Goal: Task Accomplishment & Management: Manage account settings

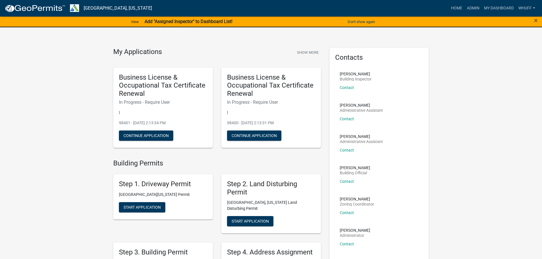
drag, startPoint x: 180, startPoint y: 21, endPoint x: 165, endPoint y: 23, distance: 15.5
click at [165, 23] on strong "Add "Assigned Inspector" to Dashboard List!" at bounding box center [189, 21] width 88 height 5
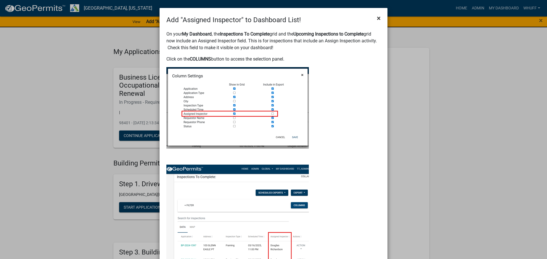
click at [378, 20] on span "×" at bounding box center [379, 18] width 4 height 8
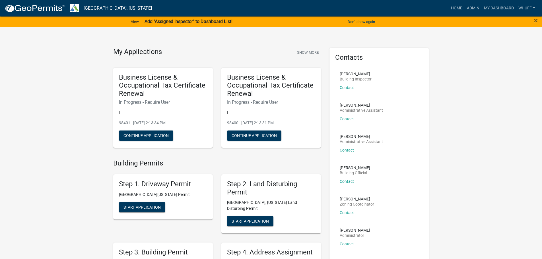
click at [192, 19] on strong "Add "Assigned Inspector" to Dashboard List!" at bounding box center [189, 21] width 88 height 5
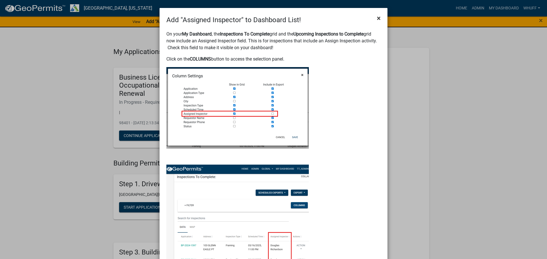
click at [379, 19] on button "×" at bounding box center [378, 18] width 13 height 16
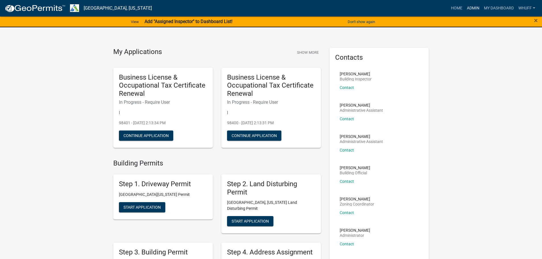
click at [473, 9] on link "Admin" at bounding box center [473, 8] width 17 height 11
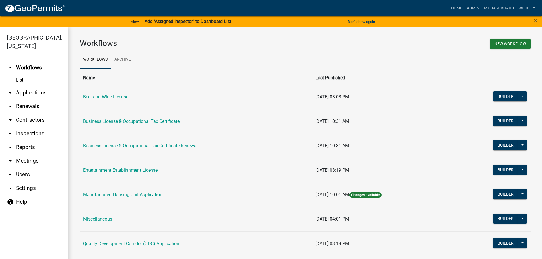
click at [38, 86] on link "arrow_drop_down Applications" at bounding box center [34, 93] width 68 height 14
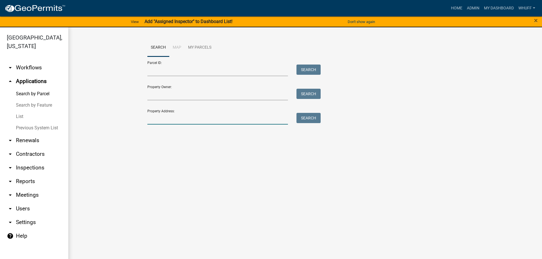
click at [199, 115] on input "Property Address:" at bounding box center [217, 119] width 141 height 12
type input "1310 New Franklin"
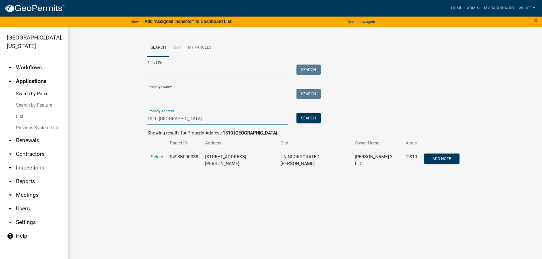
click at [160, 153] on td "Select" at bounding box center [156, 160] width 19 height 21
click at [160, 157] on span "Select" at bounding box center [157, 156] width 12 height 5
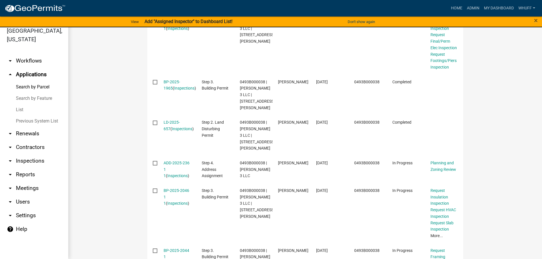
scroll to position [199, 0]
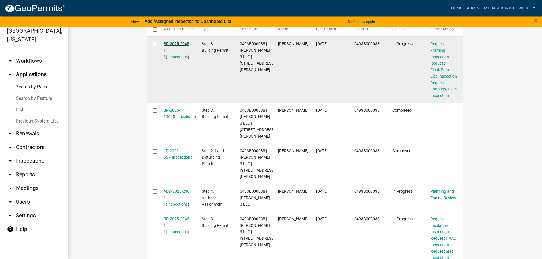
click at [173, 42] on link "BP-2025-2045 1 1" at bounding box center [177, 51] width 26 height 18
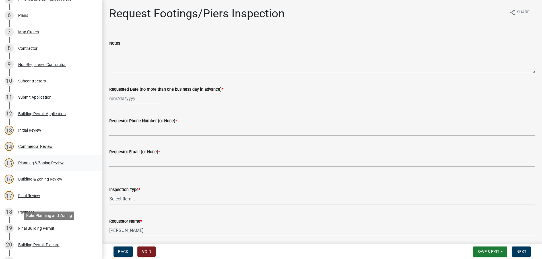
scroll to position [137, 0]
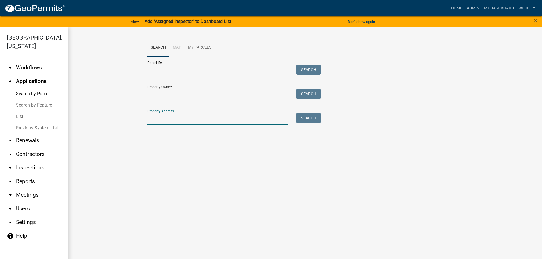
click at [171, 117] on input "Property Address:" at bounding box center [217, 119] width 141 height 12
type input "1310 New Franklin"
click at [315, 117] on button "Search" at bounding box center [309, 118] width 24 height 10
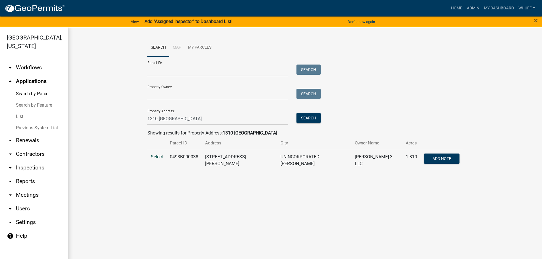
click at [157, 156] on span "Select" at bounding box center [157, 156] width 12 height 5
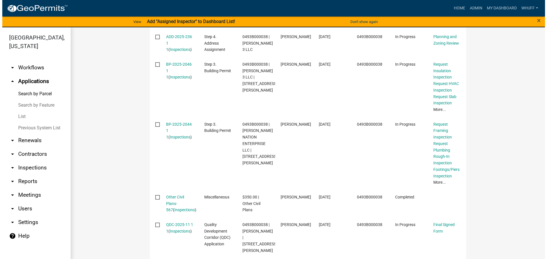
scroll to position [389, 0]
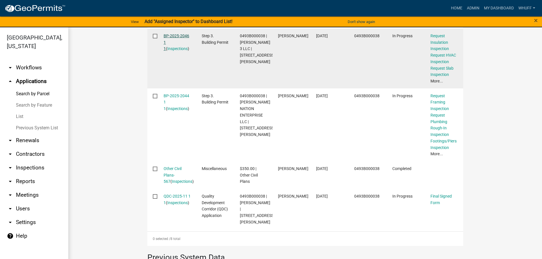
click at [176, 46] on link "BP-2025-2046 1 1" at bounding box center [177, 43] width 26 height 18
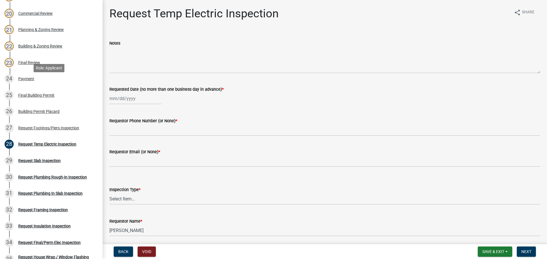
scroll to position [398, 0]
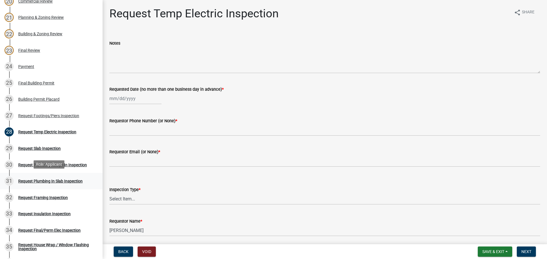
click at [72, 185] on link "31 Request Plumbing In Slab Inspection" at bounding box center [51, 181] width 102 height 17
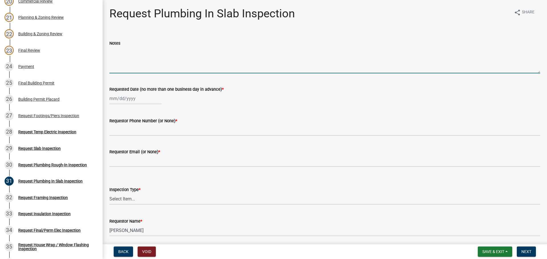
click at [134, 53] on textarea "Notes" at bounding box center [324, 60] width 430 height 27
type textarea "Requested for Friday, 15 Aug 2025"
click at [129, 101] on div at bounding box center [135, 99] width 52 height 12
select select "8"
select select "2025"
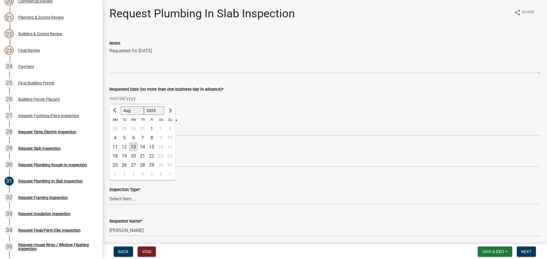
click at [152, 145] on div "15" at bounding box center [151, 147] width 9 height 9
type input "08/15/2025"
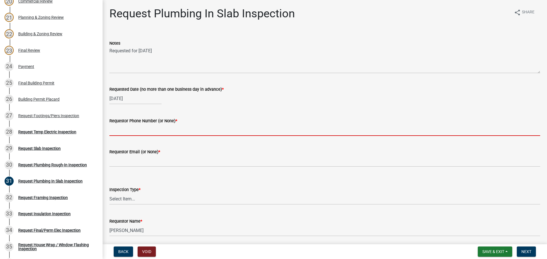
click at [157, 135] on input "Requestor Phone Number (or None) *" at bounding box center [324, 130] width 430 height 12
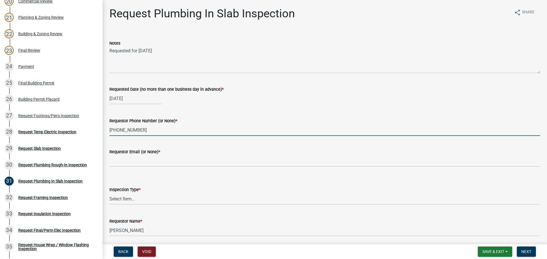
type input "606-875-5049"
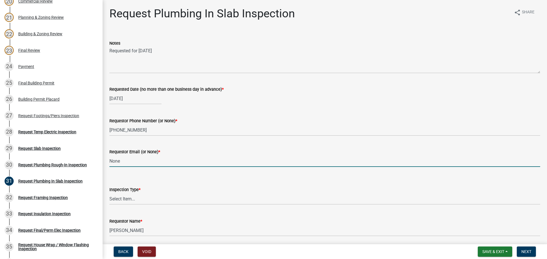
type input "None"
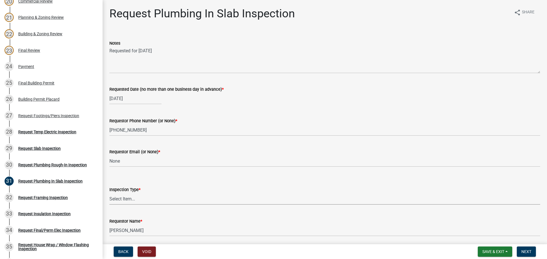
click at [135, 199] on select "Select Item... Plumbing In Slab" at bounding box center [324, 199] width 430 height 12
click at [109, 193] on select "Select Item... Plumbing In Slab" at bounding box center [324, 199] width 430 height 12
select select "0ba09e3c-889e-4090-ba6e-bf435437813b"
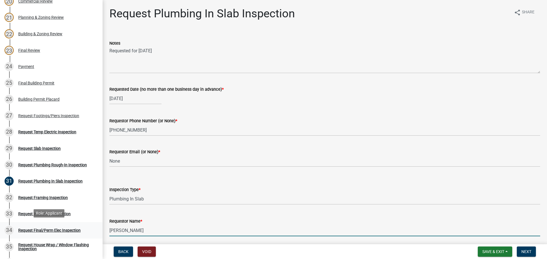
drag, startPoint x: 148, startPoint y: 232, endPoint x: 0, endPoint y: 229, distance: 148.0
click at [0, 229] on div "Step 3. Building Permit BP-2025-2046 Edit View Summary Notes Show emails 1 Intr…" at bounding box center [273, 129] width 547 height 259
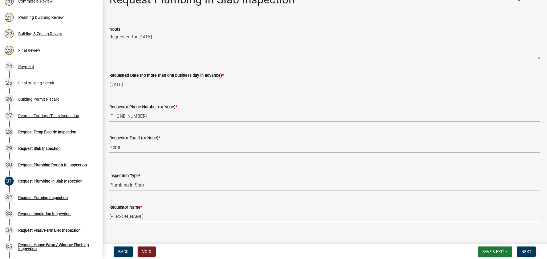
scroll to position [21, 0]
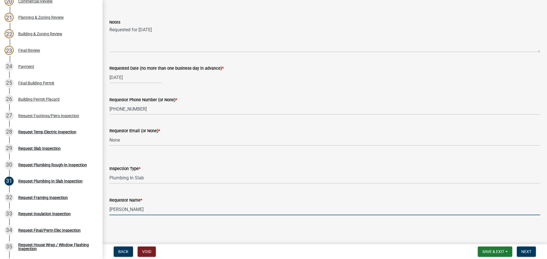
type input "Kirby Cordell"
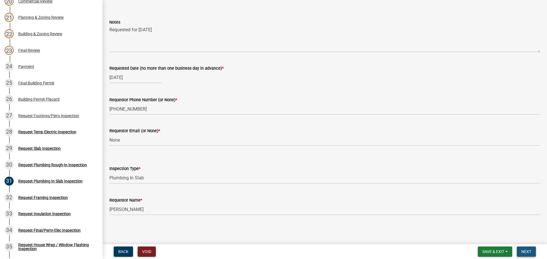
click at [525, 252] on span "Next" at bounding box center [526, 252] width 10 height 5
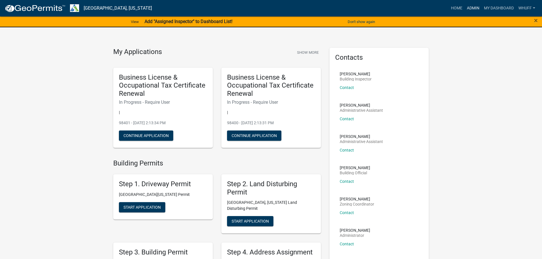
click at [471, 9] on link "Admin" at bounding box center [473, 8] width 17 height 11
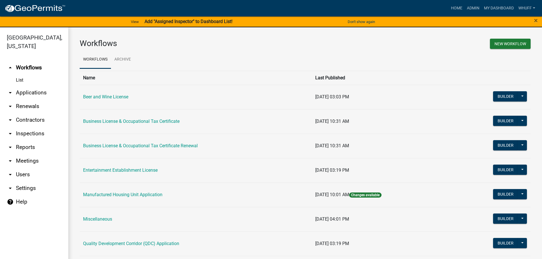
click at [34, 86] on link "arrow_drop_down Applications" at bounding box center [34, 93] width 68 height 14
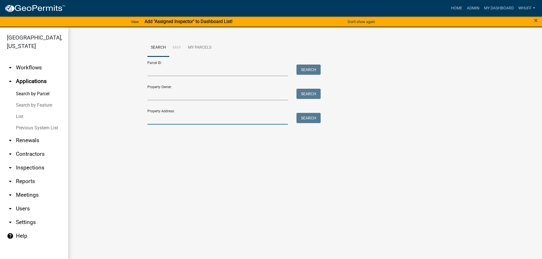
click at [206, 119] on input "Property Address:" at bounding box center [217, 119] width 141 height 12
type input "5039 Hammett"
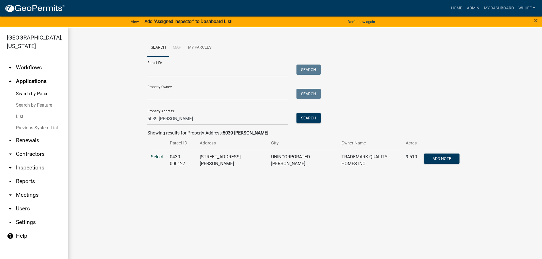
click at [153, 157] on span "Select" at bounding box center [157, 156] width 12 height 5
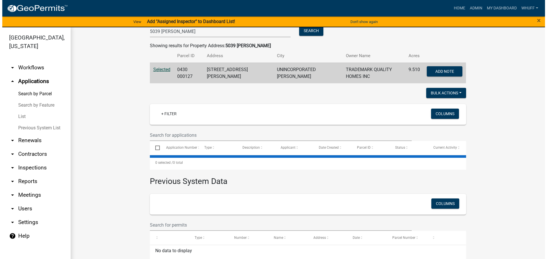
scroll to position [105, 0]
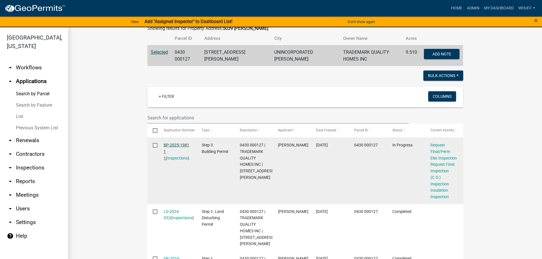
click at [174, 143] on link "BP-2025-1981 1 1" at bounding box center [177, 152] width 26 height 18
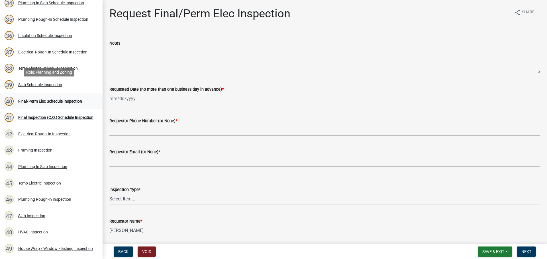
scroll to position [740, 0]
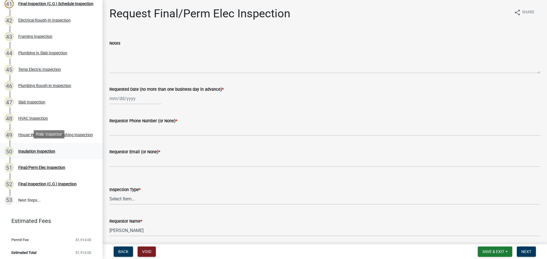
click at [47, 151] on div "Insulation Inspection" at bounding box center [36, 151] width 37 height 4
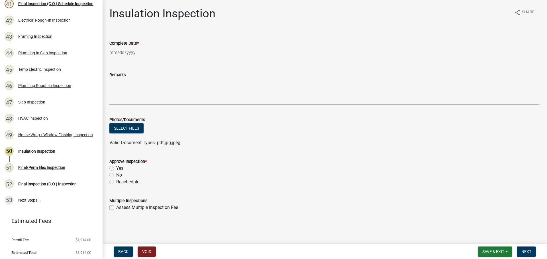
select select "8"
select select "2025"
click at [121, 54] on div "Jan Feb Mar Apr May Jun Jul Aug Sep Oct Nov Dec 1525 1526 1527 1528 1529 1530 1…" at bounding box center [135, 53] width 52 height 12
click at [134, 100] on div "13" at bounding box center [133, 100] width 9 height 9
type input "08/13/2025"
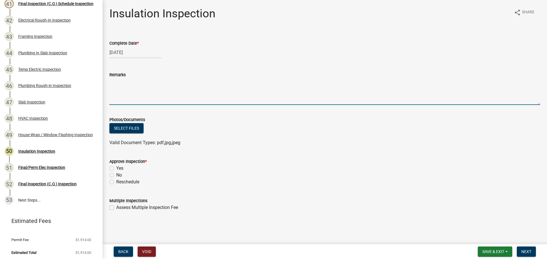
click at [136, 90] on textarea "Remarks" at bounding box center [324, 91] width 430 height 27
click at [114, 176] on div "No" at bounding box center [324, 175] width 430 height 7
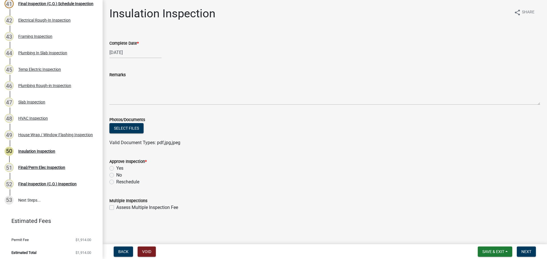
click at [116, 176] on label "No" at bounding box center [119, 175] width 6 height 7
click at [116, 176] on input "No" at bounding box center [118, 174] width 4 height 4
radio input "true"
click at [116, 184] on label "Reschedule" at bounding box center [127, 182] width 23 height 7
click at [116, 182] on input "Reschedule" at bounding box center [118, 181] width 4 height 4
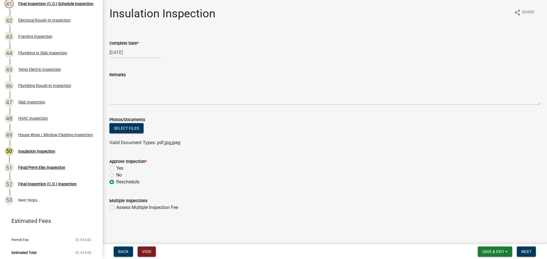
radio input "true"
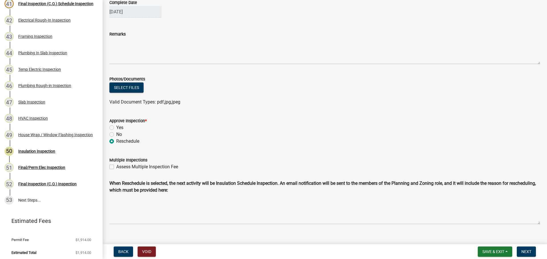
scroll to position [48, 0]
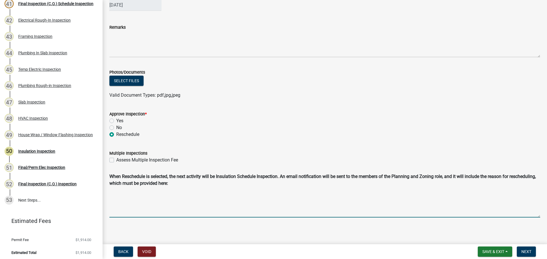
click at [200, 192] on textarea "Reschedule Reason" at bounding box center [324, 203] width 430 height 28
type textarea "U"
type textarea "Work not complete. To be rescheduled for 14 Aug 2025."
click at [526, 253] on span "Next" at bounding box center [526, 252] width 10 height 5
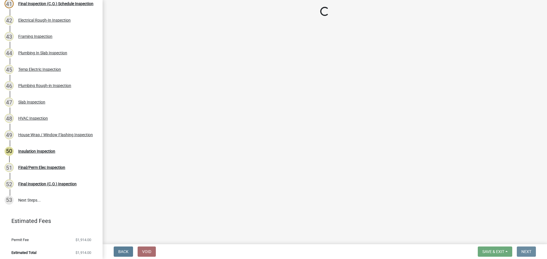
scroll to position [0, 0]
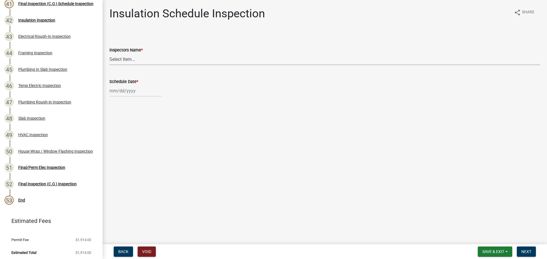
click at [130, 60] on select "Select Item... whuff (William Huff) drichardson (Douglas Richardson) knorred (K…" at bounding box center [324, 60] width 430 height 12
click at [133, 60] on select "Select Item... whuff (William Huff) drichardson (Douglas Richardson) knorred (K…" at bounding box center [324, 60] width 430 height 12
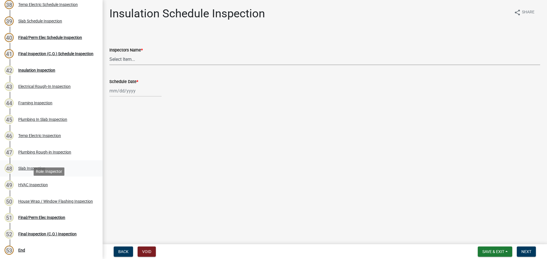
scroll to position [598, 0]
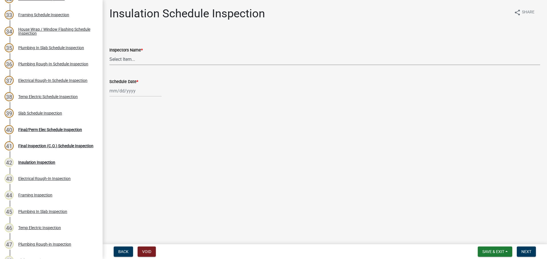
click at [127, 60] on select "Select Item... whuff (William Huff) drichardson (Douglas Richardson) knorred (K…" at bounding box center [324, 60] width 430 height 12
click at [203, 47] on div "Inspectors Name *" at bounding box center [324, 50] width 430 height 7
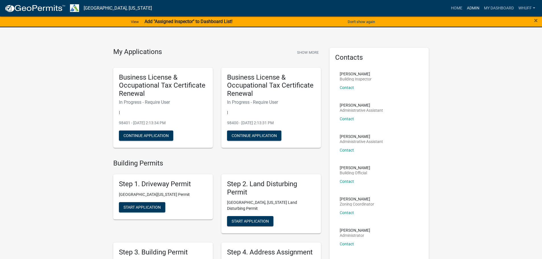
click at [473, 7] on link "Admin" at bounding box center [473, 8] width 17 height 11
click at [471, 5] on link "Admin" at bounding box center [473, 8] width 17 height 11
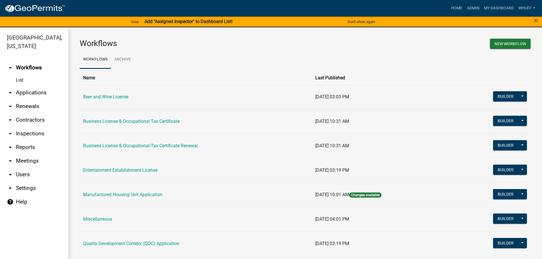
click at [35, 86] on link "arrow_drop_down Applications" at bounding box center [34, 93] width 68 height 14
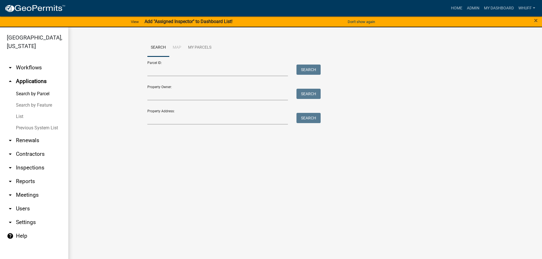
click at [198, 110] on div "Property Address: Search" at bounding box center [232, 115] width 171 height 20
click at [199, 116] on input "Property Address:" at bounding box center [217, 119] width 141 height 12
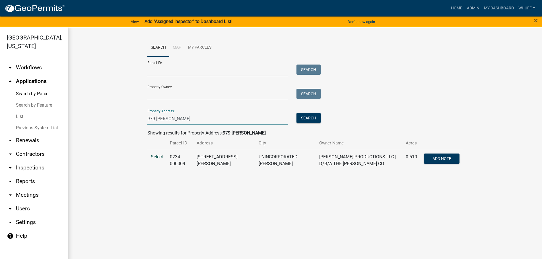
type input "979 Glover"
click at [152, 157] on span "Select" at bounding box center [157, 156] width 12 height 5
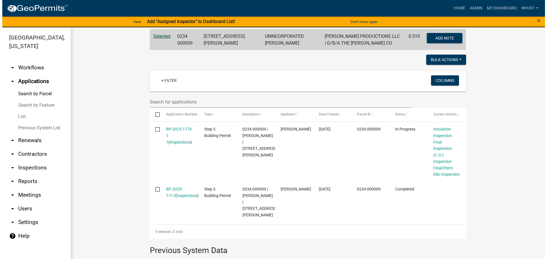
scroll to position [142, 0]
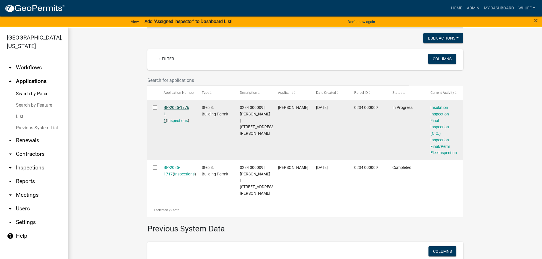
click at [175, 107] on link "BP-2025-1776 1 1" at bounding box center [177, 114] width 26 height 18
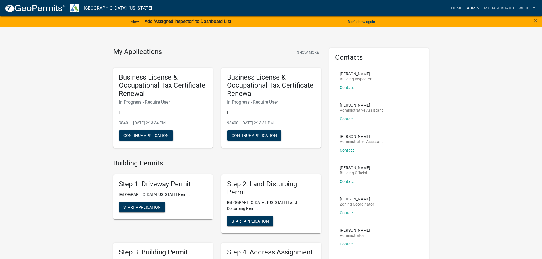
click at [471, 8] on link "Admin" at bounding box center [473, 8] width 17 height 11
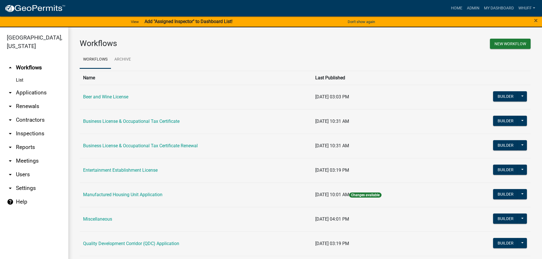
click at [37, 86] on link "arrow_drop_down Applications" at bounding box center [34, 93] width 68 height 14
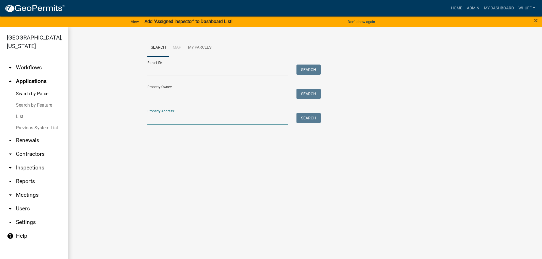
click at [216, 118] on input "Property Address:" at bounding box center [217, 119] width 141 height 12
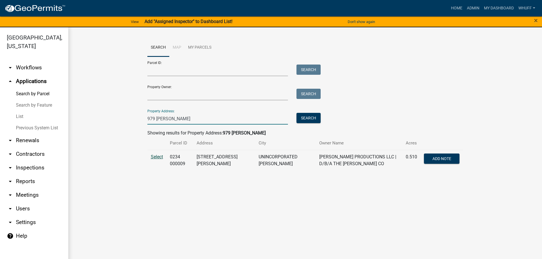
type input "979 [PERSON_NAME]"
click at [158, 157] on span "Select" at bounding box center [157, 156] width 12 height 5
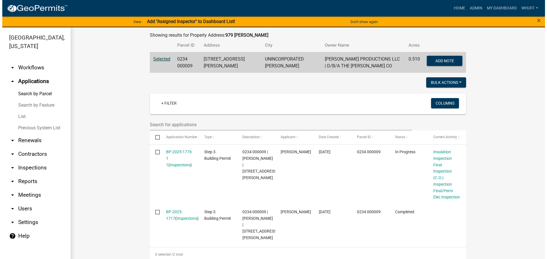
scroll to position [114, 0]
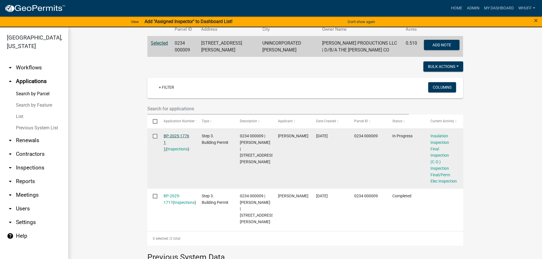
click at [173, 135] on link "BP-2025-1776 1 1" at bounding box center [177, 143] width 26 height 18
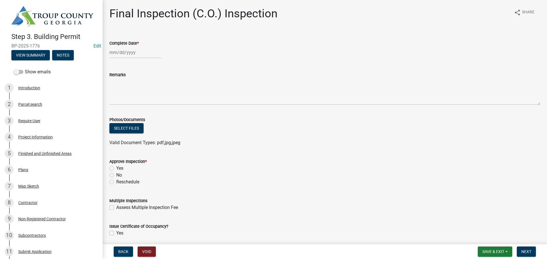
click at [123, 52] on div at bounding box center [135, 53] width 52 height 12
select select "8"
select select "2025"
drag, startPoint x: 133, startPoint y: 101, endPoint x: 136, endPoint y: 89, distance: 12.2
click at [133, 100] on div "13" at bounding box center [133, 100] width 9 height 9
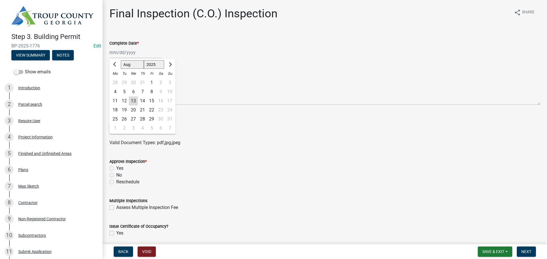
type input "[DATE]"
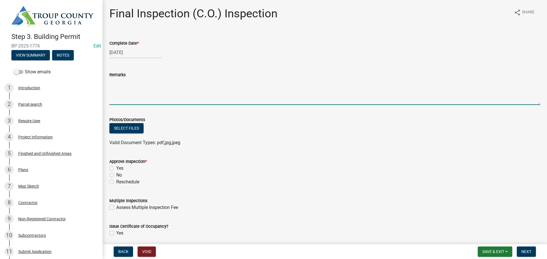
click at [136, 89] on textarea "Remarks" at bounding box center [324, 91] width 430 height 27
type textarea "Work not complete."
click at [116, 176] on label "No" at bounding box center [119, 175] width 6 height 7
click at [116, 176] on input "No" at bounding box center [118, 174] width 4 height 4
radio input "true"
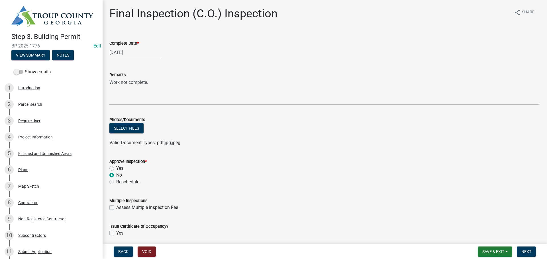
drag, startPoint x: 374, startPoint y: 159, endPoint x: 435, endPoint y: 174, distance: 62.8
click at [377, 159] on div "Approve Inspection *" at bounding box center [324, 161] width 430 height 7
click at [523, 252] on span "Next" at bounding box center [526, 252] width 10 height 5
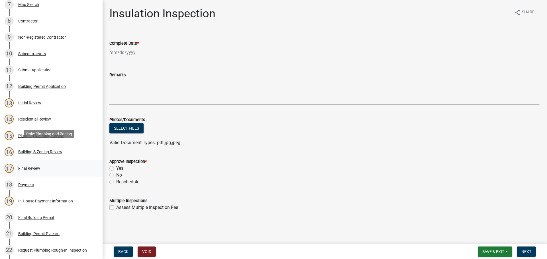
scroll to position [199, 0]
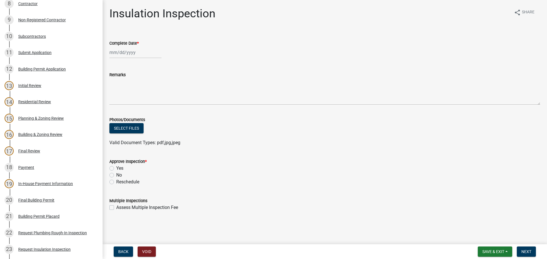
click at [125, 182] on label "Reschedule" at bounding box center [127, 182] width 23 height 7
click at [120, 182] on input "Reschedule" at bounding box center [118, 181] width 4 height 4
radio input "true"
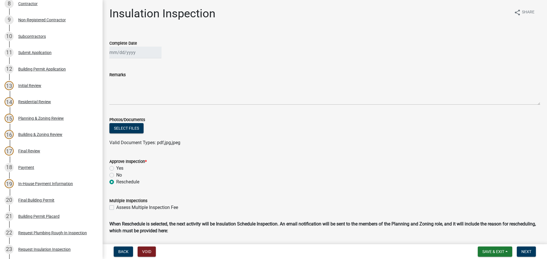
drag, startPoint x: 354, startPoint y: 200, endPoint x: 370, endPoint y: 200, distance: 15.7
click at [370, 200] on div "Multiple Inspections" at bounding box center [324, 201] width 430 height 7
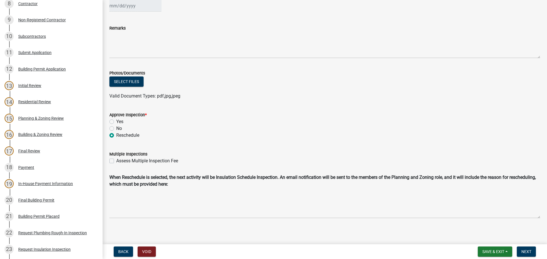
scroll to position [48, 0]
click at [531, 251] on button "Next" at bounding box center [525, 252] width 19 height 10
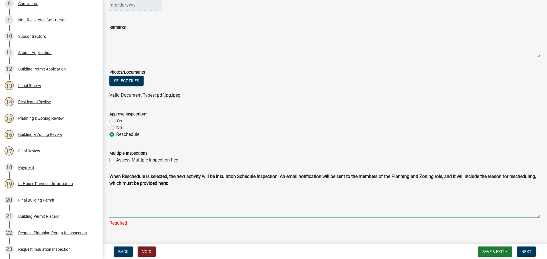
click at [145, 200] on textarea "Reschedule Reason" at bounding box center [324, 203] width 430 height 28
type textarea "Work not complete"
click at [484, 233] on main "Insulation Inspection share Share Complete Date Remarks Photos/Documents Select…" at bounding box center [324, 121] width 444 height 242
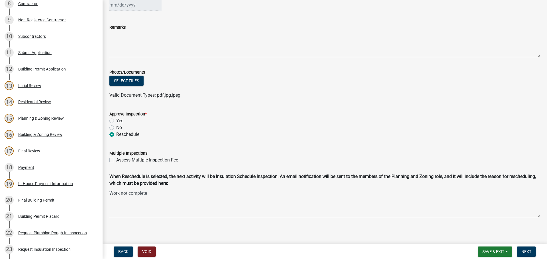
click at [535, 231] on main "Insulation Inspection share Share Complete Date Remarks Photos/Documents Select…" at bounding box center [324, 121] width 444 height 242
click at [525, 251] on span "Next" at bounding box center [526, 252] width 10 height 5
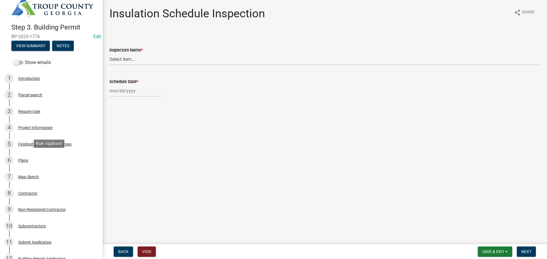
scroll to position [0, 0]
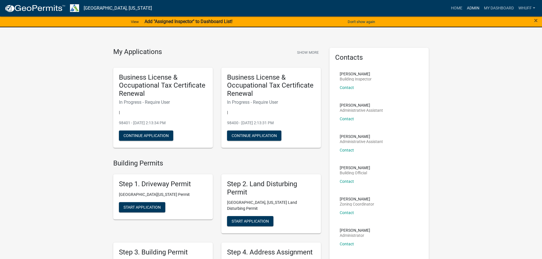
click at [471, 8] on link "Admin" at bounding box center [473, 8] width 17 height 11
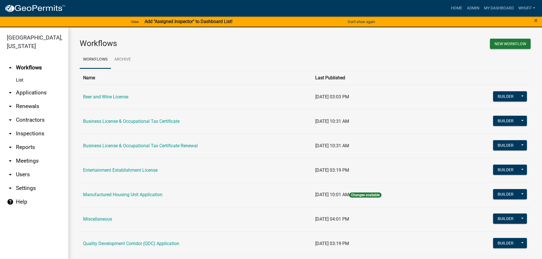
click at [34, 86] on link "arrow_drop_down Applications" at bounding box center [34, 93] width 68 height 14
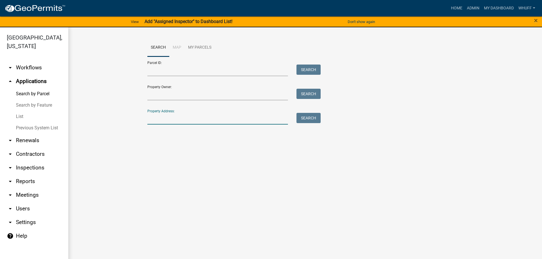
click at [178, 116] on input "Property Address:" at bounding box center [217, 119] width 141 height 12
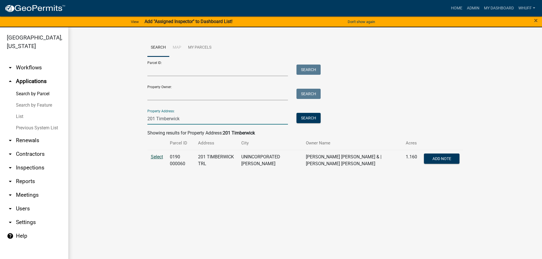
type input "201 Timberwick"
click at [158, 158] on span "Select" at bounding box center [157, 156] width 12 height 5
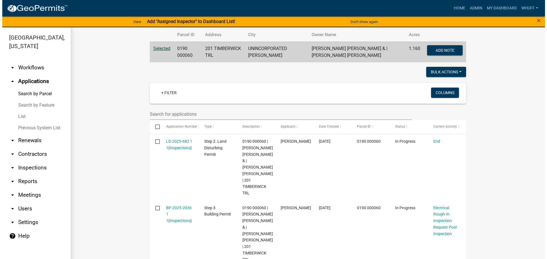
scroll to position [171, 0]
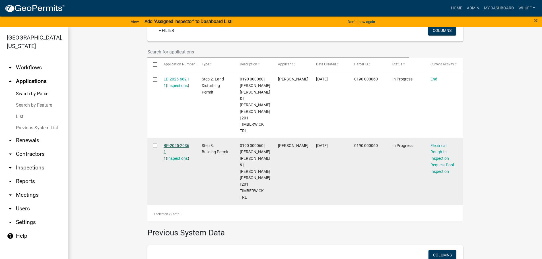
click at [174, 152] on link "BP-2025-2036 1 1" at bounding box center [177, 152] width 26 height 18
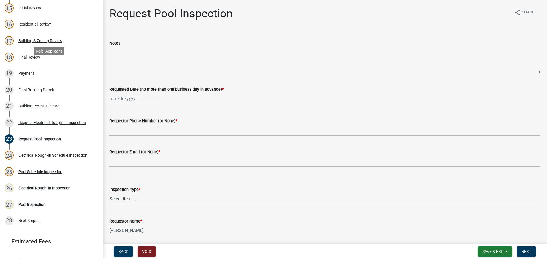
scroll to position [331, 0]
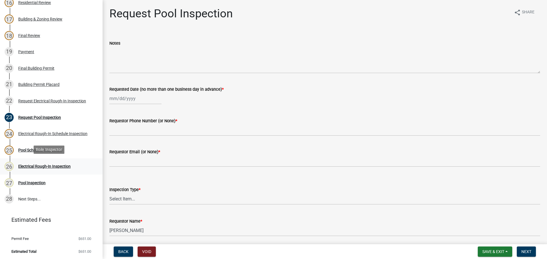
click at [50, 165] on div "Electrical Rough-In Inspection" at bounding box center [44, 167] width 52 height 4
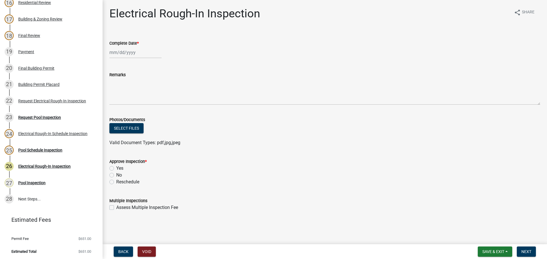
click at [125, 48] on div at bounding box center [135, 53] width 52 height 12
select select "8"
select select "2025"
click at [134, 101] on div "13" at bounding box center [133, 100] width 9 height 9
type input "[DATE]"
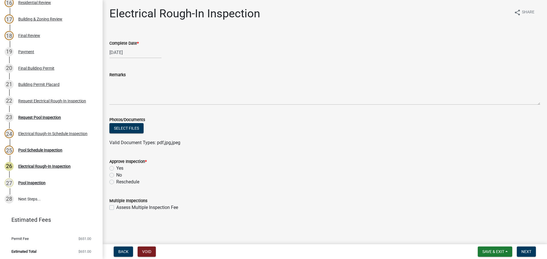
click at [121, 169] on label "Yes" at bounding box center [119, 168] width 7 height 7
click at [120, 169] on input "Yes" at bounding box center [118, 167] width 4 height 4
radio input "true"
drag, startPoint x: 299, startPoint y: 168, endPoint x: 414, endPoint y: 157, distance: 116.0
click at [300, 168] on div "Yes" at bounding box center [324, 168] width 430 height 7
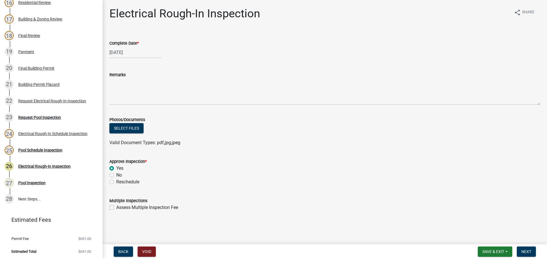
click at [415, 157] on form "Approve Inspection * Yes No Reschedule" at bounding box center [324, 168] width 430 height 34
click at [522, 252] on span "Next" at bounding box center [526, 252] width 10 height 5
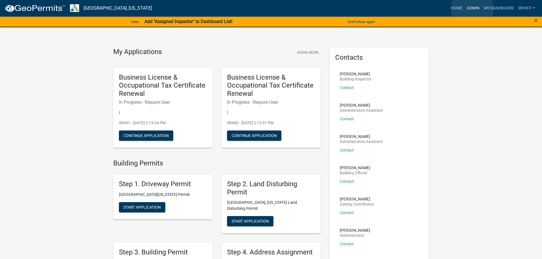
click at [473, 9] on link "Admin" at bounding box center [473, 8] width 17 height 11
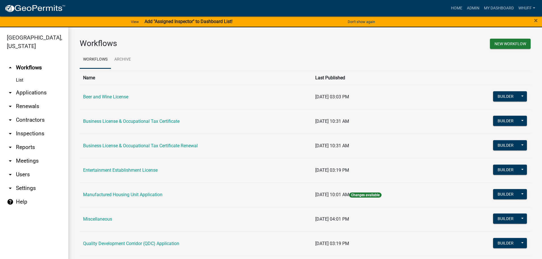
click at [28, 86] on link "arrow_drop_down Applications" at bounding box center [34, 93] width 68 height 14
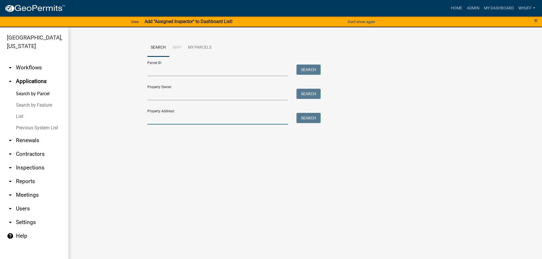
click at [203, 113] on input "Property Address:" at bounding box center [217, 119] width 141 height 12
type input "5218 [GEOGRAPHIC_DATA]"
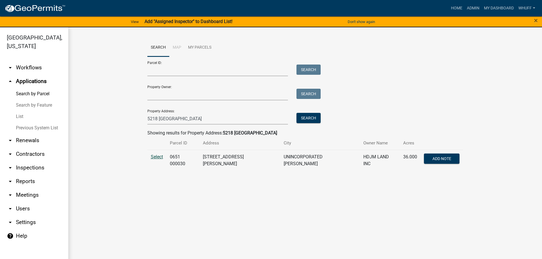
click at [154, 158] on span "Select" at bounding box center [157, 156] width 12 height 5
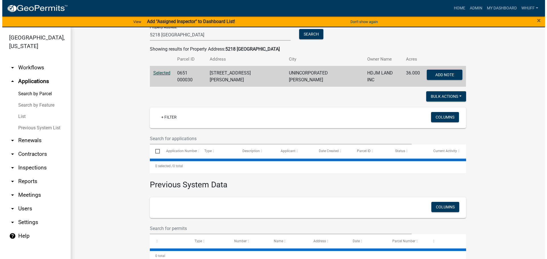
scroll to position [91, 0]
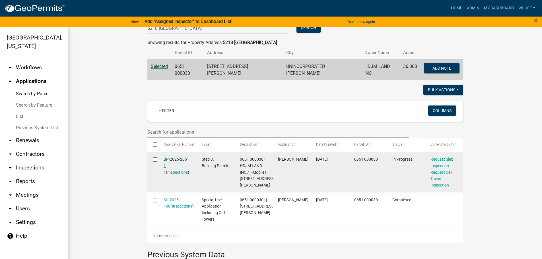
click at [173, 159] on link "BP-2025-2051 1 1" at bounding box center [177, 166] width 26 height 18
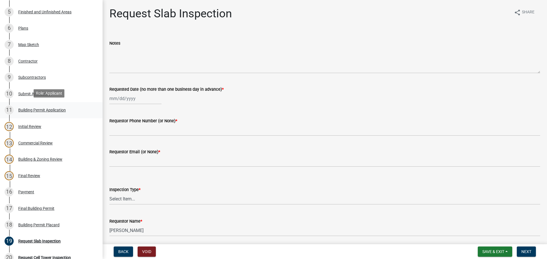
scroll to position [142, 0]
click at [52, 206] on div "Final Building Permit" at bounding box center [36, 208] width 36 height 4
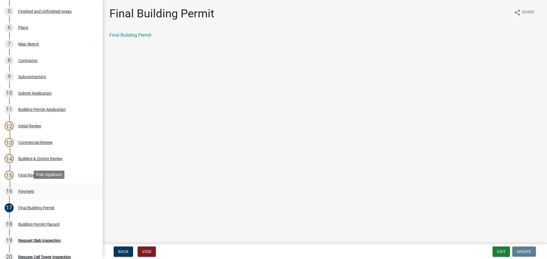
click at [26, 194] on div "16 Payment" at bounding box center [49, 191] width 89 height 9
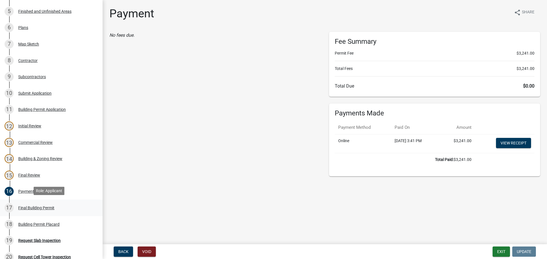
click at [47, 211] on div "17 Final Building Permit" at bounding box center [49, 208] width 89 height 9
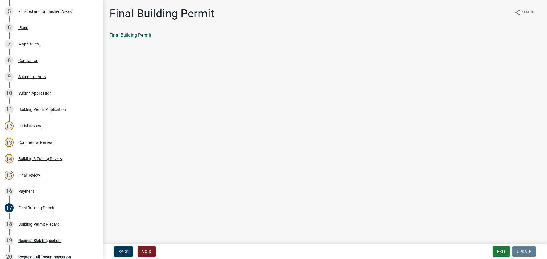
click at [148, 33] on link "Final Building Permit" at bounding box center [130, 34] width 42 height 5
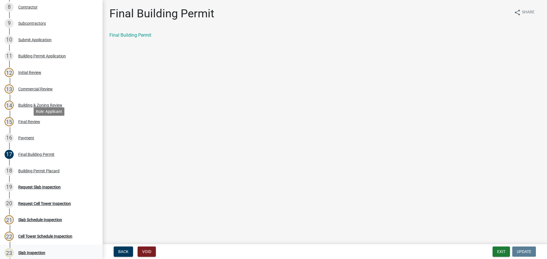
scroll to position [256, 0]
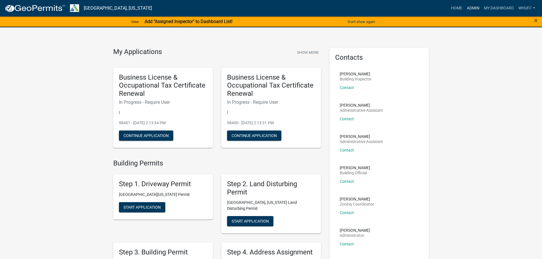
drag, startPoint x: 472, startPoint y: 7, endPoint x: 466, endPoint y: 7, distance: 6.0
click at [472, 7] on link "Admin" at bounding box center [473, 8] width 17 height 11
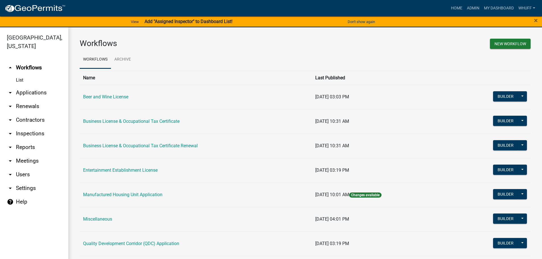
click at [40, 86] on link "arrow_drop_down Applications" at bounding box center [34, 93] width 68 height 14
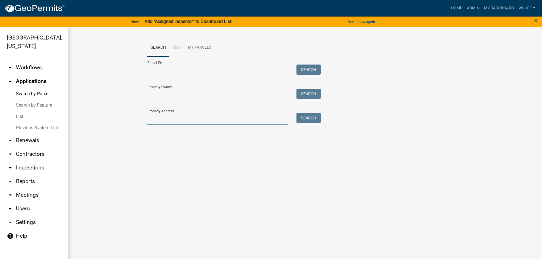
click at [262, 117] on input "Property Address:" at bounding box center [217, 119] width 141 height 12
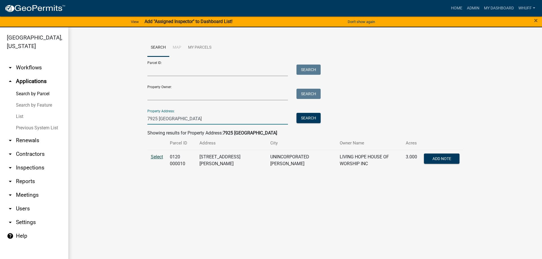
type input "7925 [GEOGRAPHIC_DATA]"
click at [159, 157] on span "Select" at bounding box center [157, 156] width 12 height 5
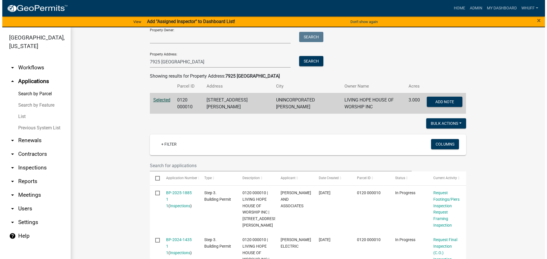
scroll to position [85, 0]
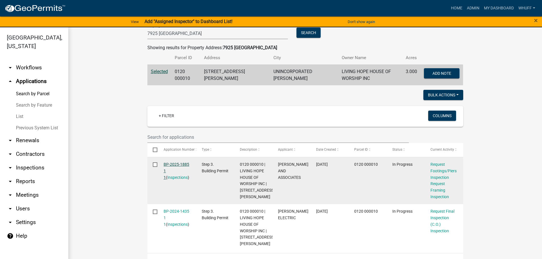
click at [172, 162] on link "BP-2025-1885 1 1" at bounding box center [177, 171] width 26 height 18
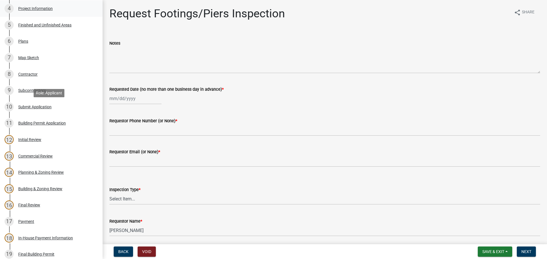
scroll to position [142, 0]
